Goal: Transaction & Acquisition: Book appointment/travel/reservation

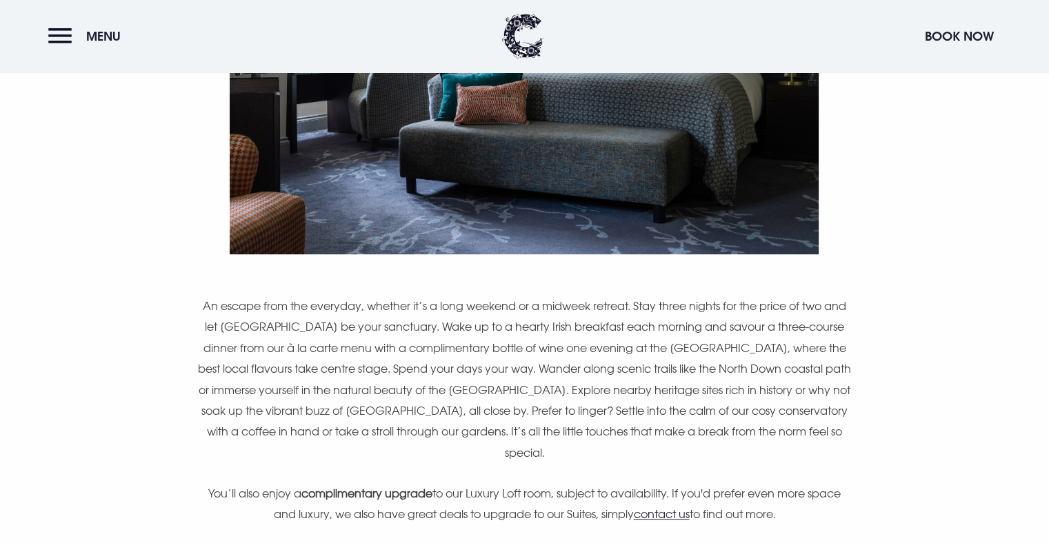
scroll to position [827, 0]
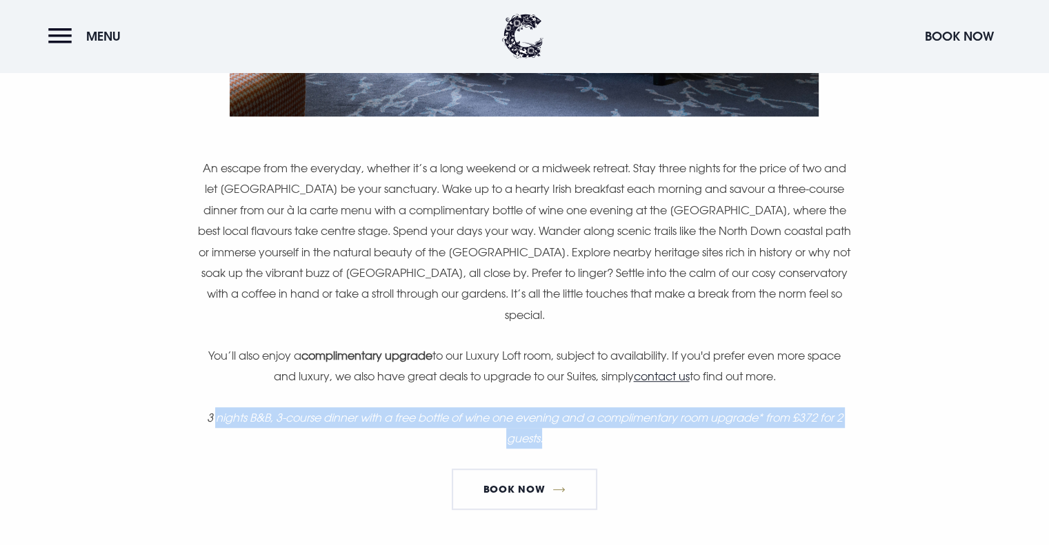
drag, startPoint x: 211, startPoint y: 418, endPoint x: 874, endPoint y: 434, distance: 662.8
click at [874, 434] on div "Stay 3 nights, pay for 2. An escape from the everyday, whether it’s a long week…" at bounding box center [523, 88] width 797 height 866
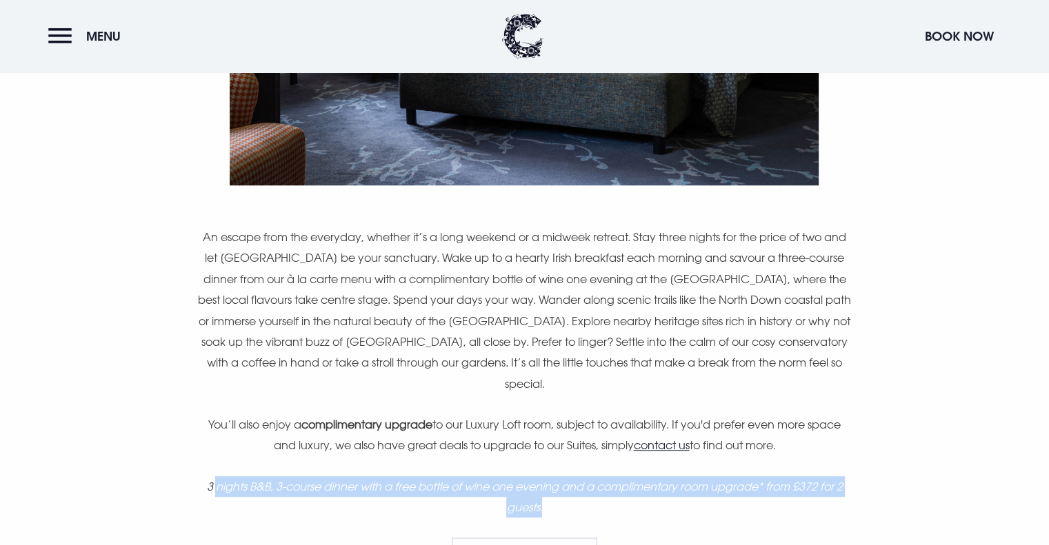
scroll to position [896, 0]
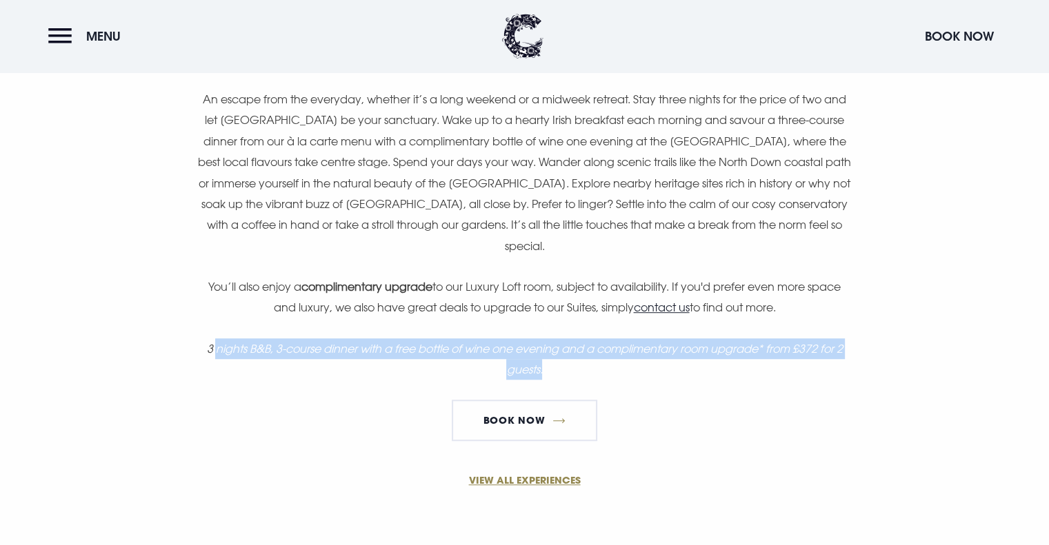
click at [272, 342] on em "3 nights B&B, 3-course dinner with a free bottle of wine one evening and a comp…" at bounding box center [524, 359] width 636 height 34
click at [254, 348] on em "3 nights B&B, 3-course dinner with a free bottle of wine one evening and a comp…" at bounding box center [524, 359] width 636 height 34
drag, startPoint x: 266, startPoint y: 348, endPoint x: 656, endPoint y: 373, distance: 391.1
click at [656, 373] on p "3 nights B&B, 3-course dinner with a free bottle of wine one evening and a comp…" at bounding box center [524, 360] width 656 height 42
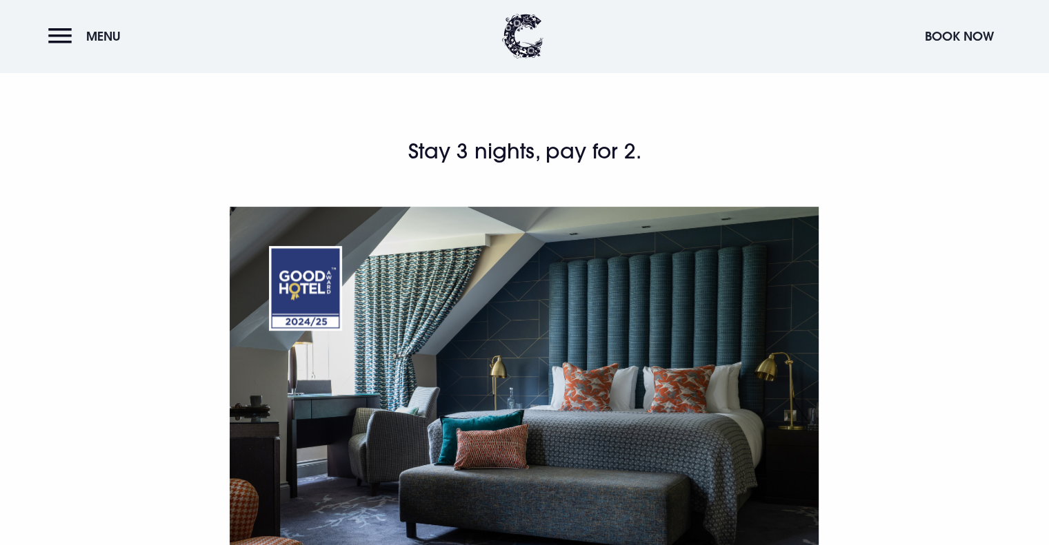
scroll to position [758, 0]
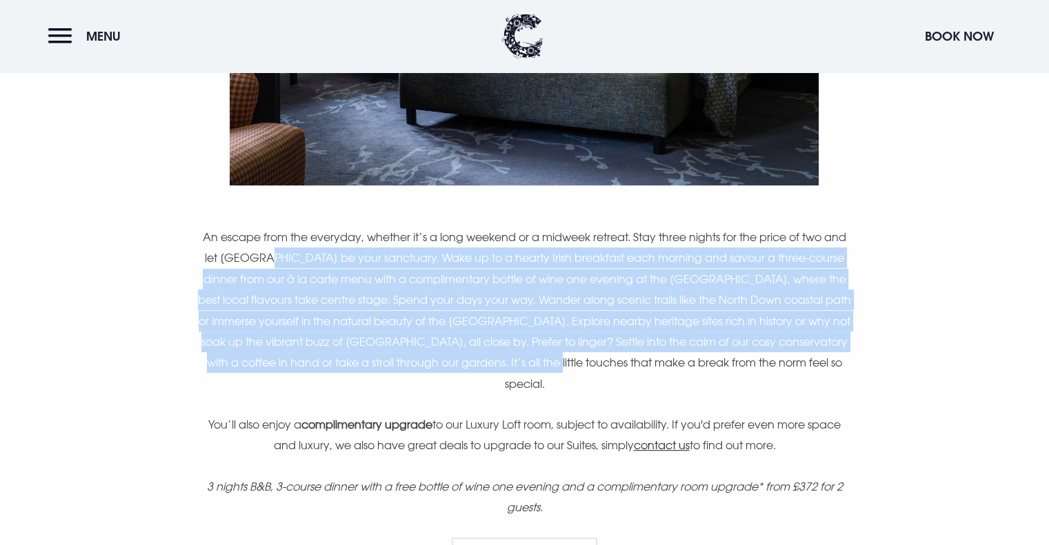
drag, startPoint x: 363, startPoint y: 246, endPoint x: 597, endPoint y: 367, distance: 263.7
click at [597, 367] on p "An escape from the everyday, whether it’s a long weekend or a midweek retreat. …" at bounding box center [524, 311] width 656 height 168
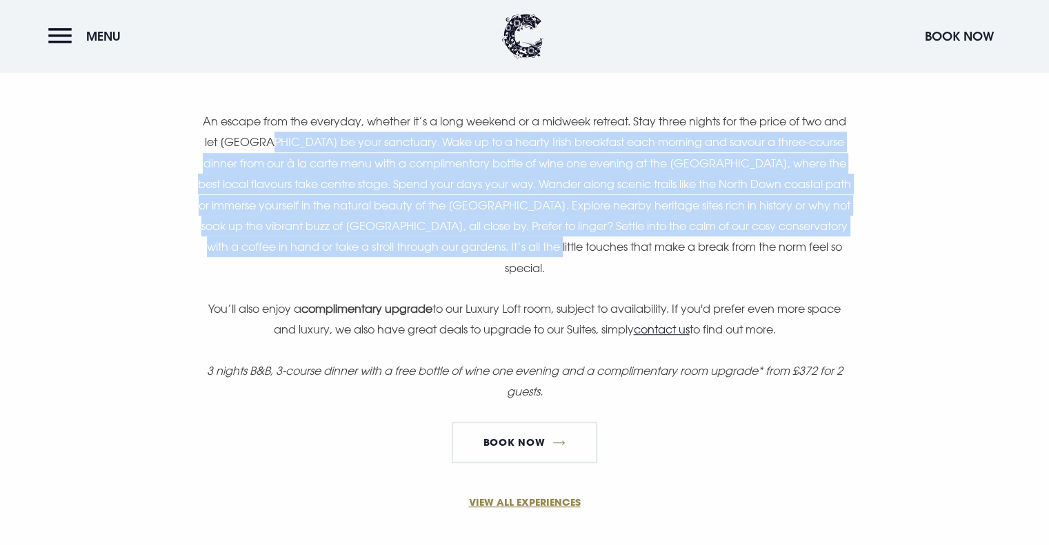
scroll to position [896, 0]
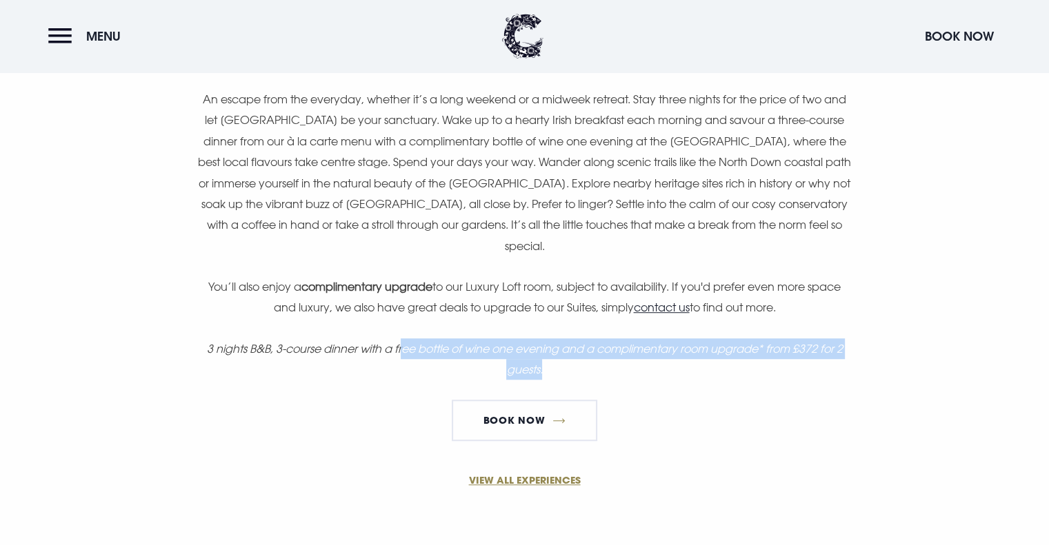
drag, startPoint x: 499, startPoint y: 357, endPoint x: 612, endPoint y: 371, distance: 113.2
click at [612, 371] on p "3 nights B&B, 3-course dinner with a free bottle of wine one evening and a comp…" at bounding box center [524, 360] width 656 height 42
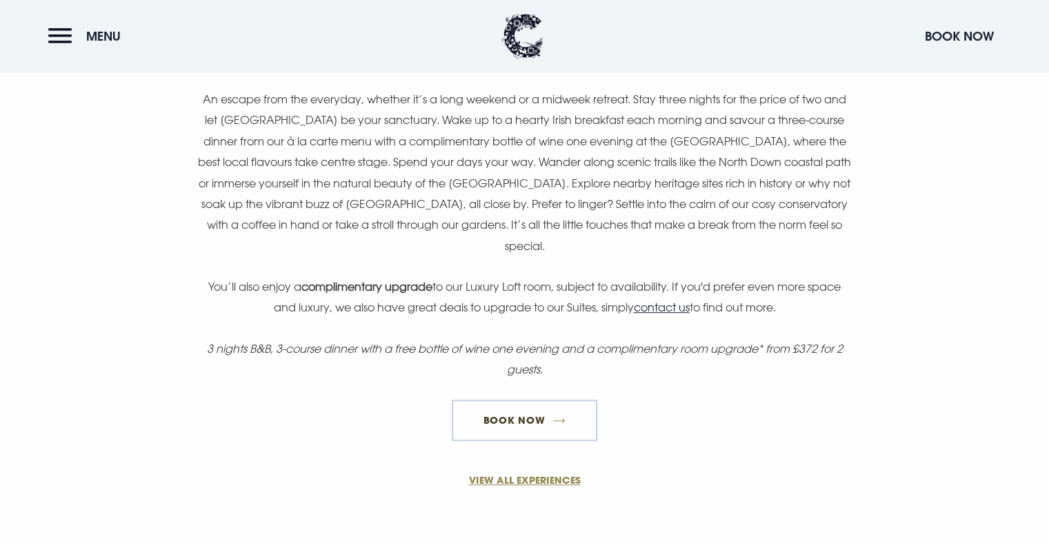
click at [538, 424] on link "Book Now" at bounding box center [524, 420] width 145 height 41
click at [542, 426] on link "Book Now" at bounding box center [524, 420] width 145 height 41
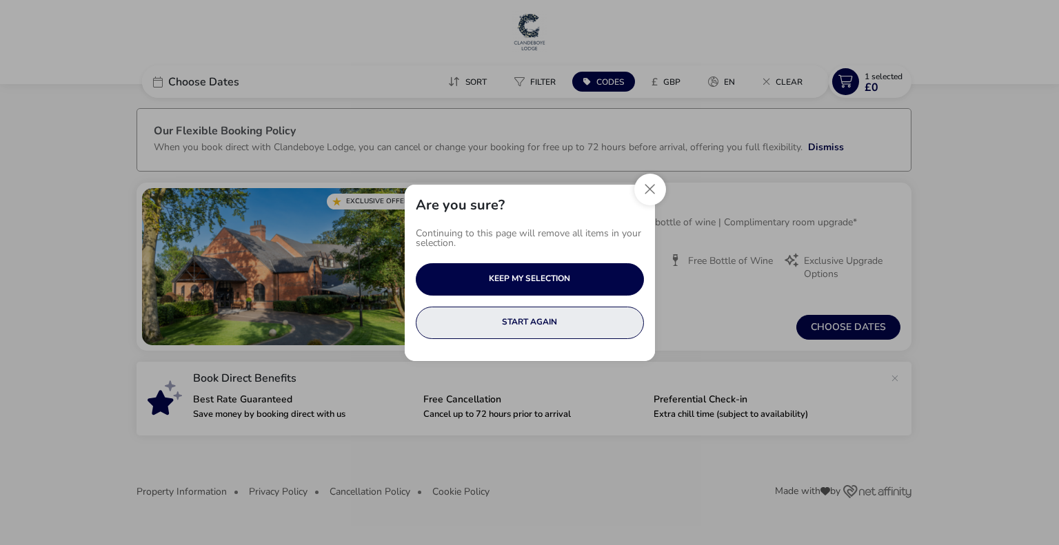
click at [540, 322] on button "START AGAIN" at bounding box center [530, 323] width 228 height 32
